Goal: Navigation & Orientation: Find specific page/section

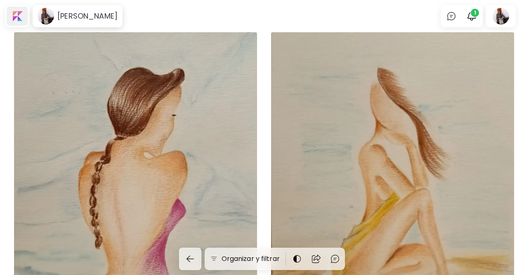
click at [11, 12] on div at bounding box center [17, 16] width 21 height 19
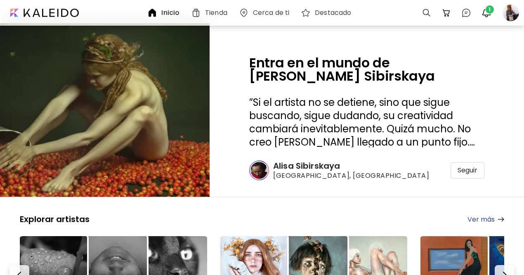
scroll to position [2, 0]
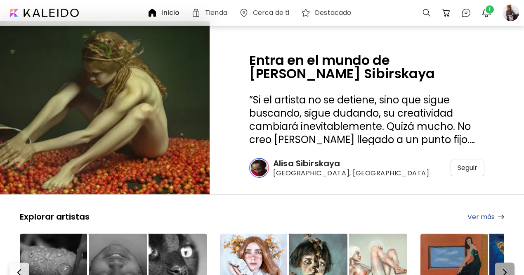
click at [503, 262] on button "button" at bounding box center [505, 272] width 20 height 20
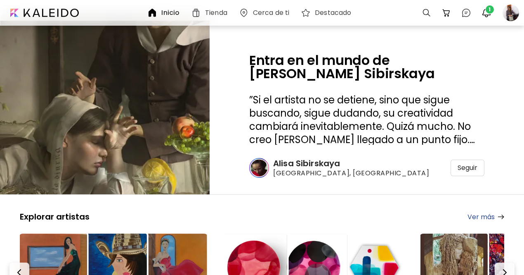
click at [326, 158] on h6 "Alisa Sibirskaya" at bounding box center [351, 163] width 156 height 11
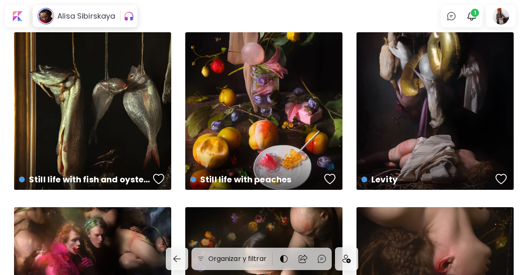
drag, startPoint x: 523, startPoint y: 24, endPoint x: 528, endPoint y: 25, distance: 4.2
click at [524, 25] on html "[PERSON_NAME] Sibirskaya 0 1 Organizar y filtrar Somni US$ 4,102 | No especific…" at bounding box center [262, 137] width 524 height 275
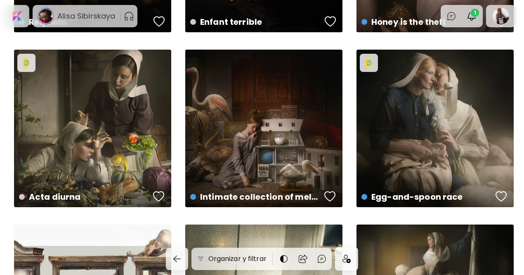
scroll to position [1058, 0]
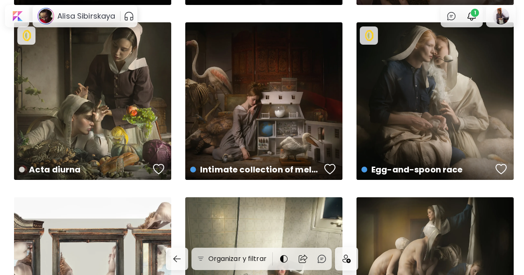
drag, startPoint x: 249, startPoint y: 216, endPoint x: 244, endPoint y: 231, distance: 16.1
click at [244, 231] on div "Kupala US$ 4,102 | 134.6 x 203.2 cm" at bounding box center [263, 275] width 157 height 157
